Goal: Check status: Check status

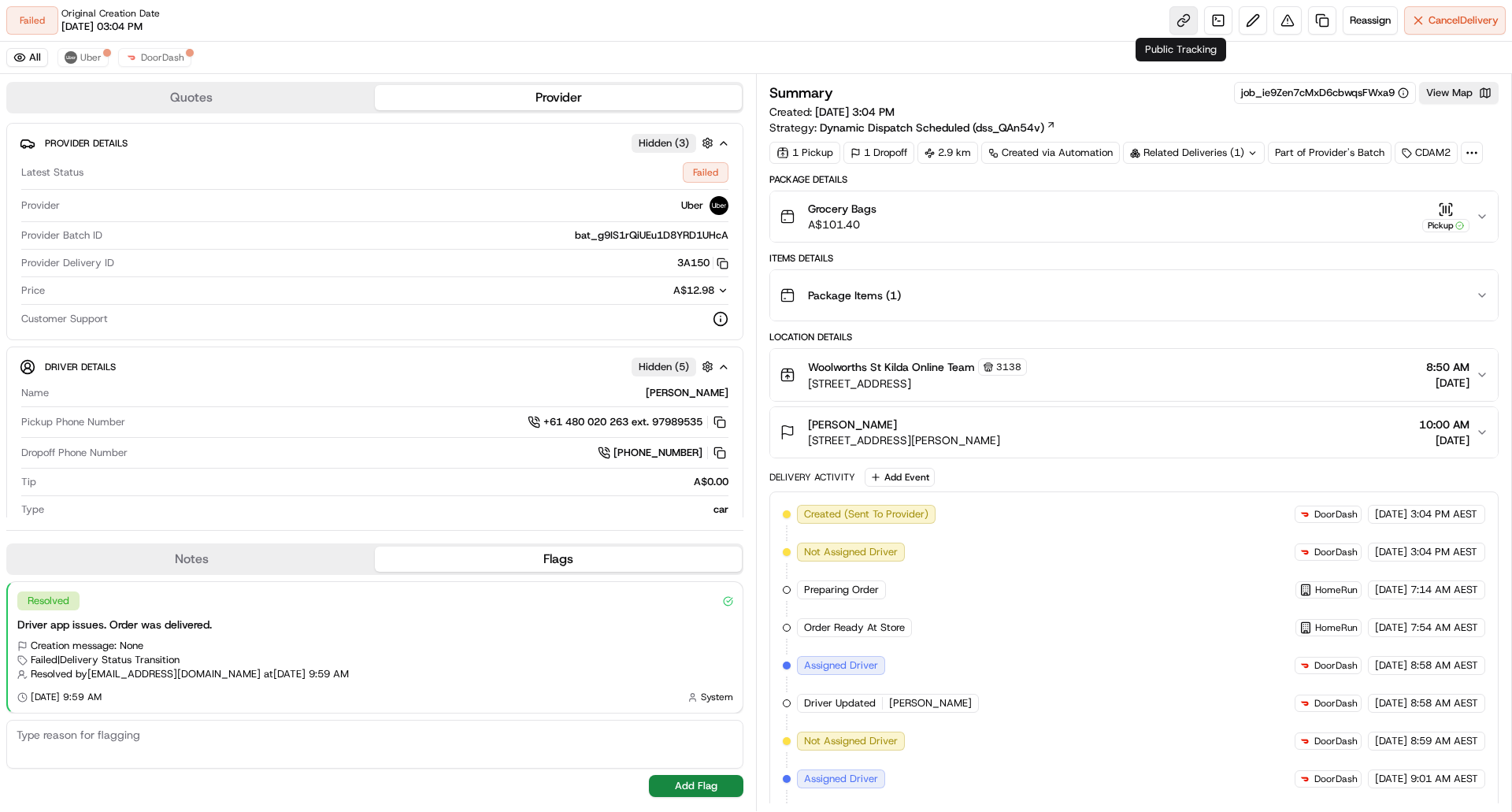
click at [1179, 21] on link at bounding box center [1183, 20] width 29 height 29
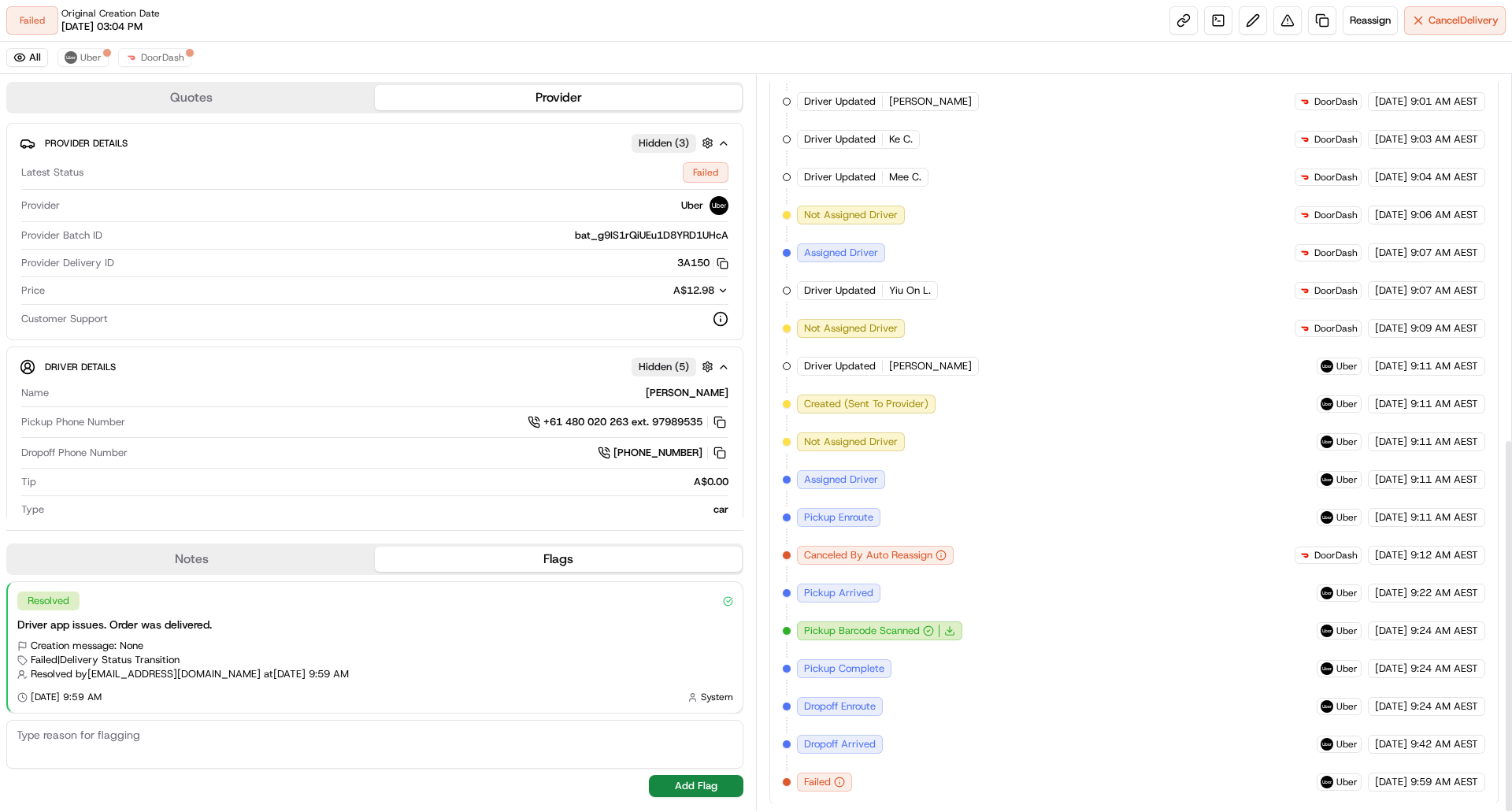
scroll to position [717, 0]
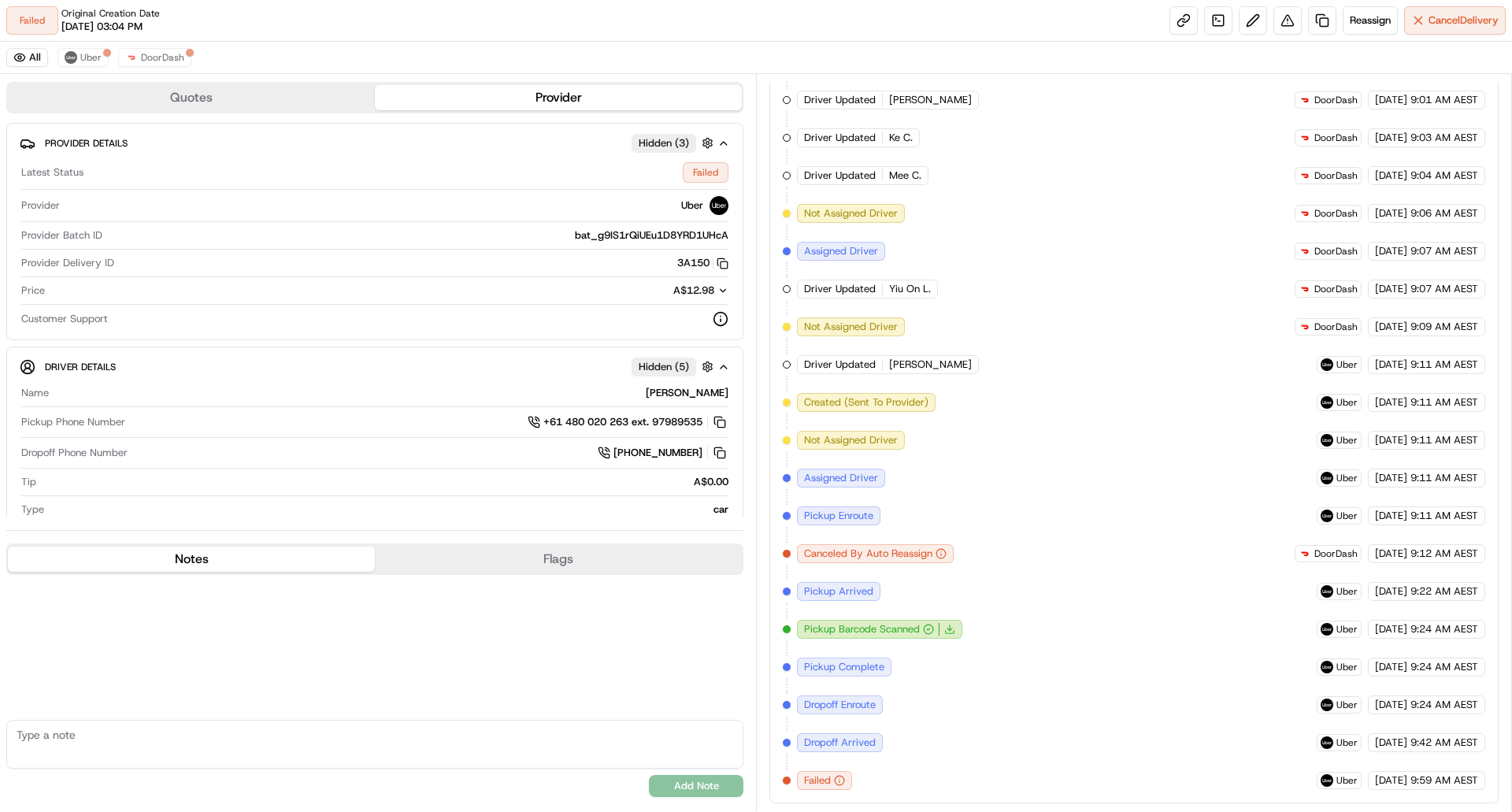
click at [290, 560] on button "Notes" at bounding box center [191, 559] width 367 height 25
click at [435, 567] on button "Flags" at bounding box center [559, 559] width 367 height 25
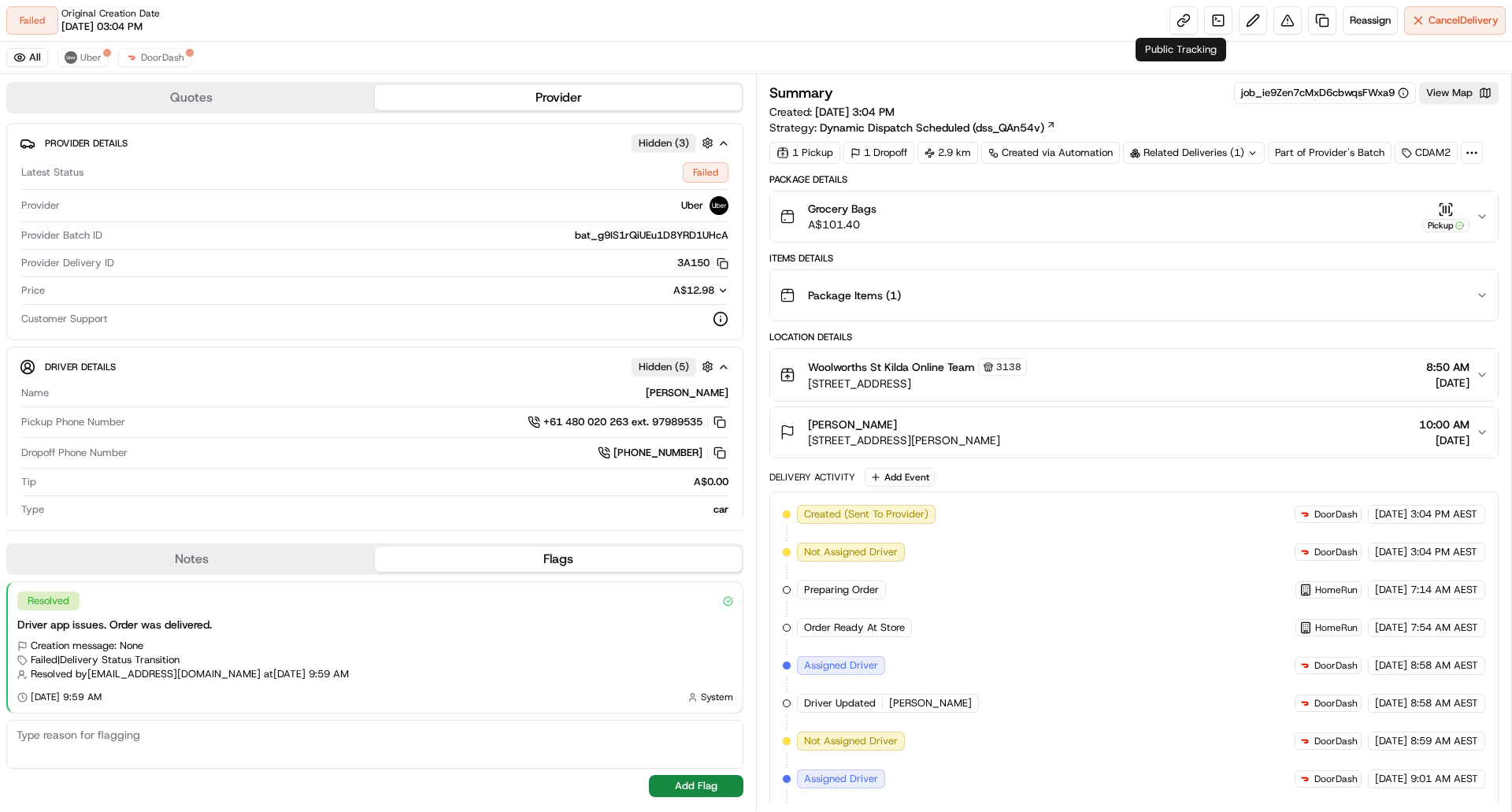
click at [1163, 12] on div "Failed Original Creation Date 08/19/2025 03:04 PM Reassign Cancel Delivery" at bounding box center [756, 21] width 1512 height 42
click at [1175, 12] on link at bounding box center [1183, 20] width 29 height 29
